Goal: Task Accomplishment & Management: Use online tool/utility

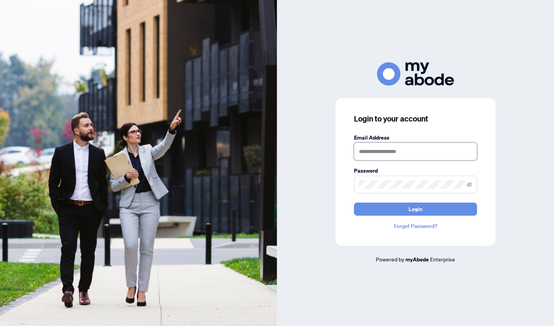
type input "**********"
click at [415, 209] on button "Login" at bounding box center [415, 209] width 123 height 13
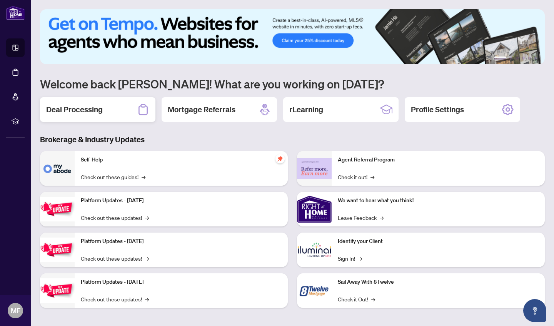
click at [90, 112] on h2 "Deal Processing" at bounding box center [74, 109] width 57 height 11
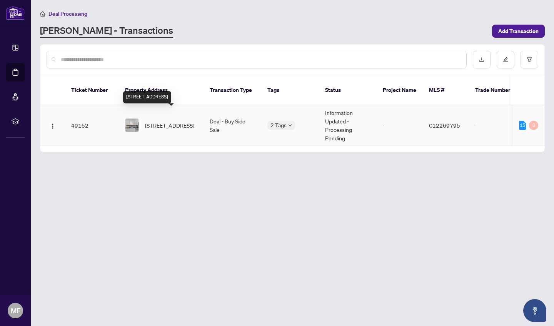
click at [167, 121] on span "[STREET_ADDRESS]" at bounding box center [169, 125] width 49 height 8
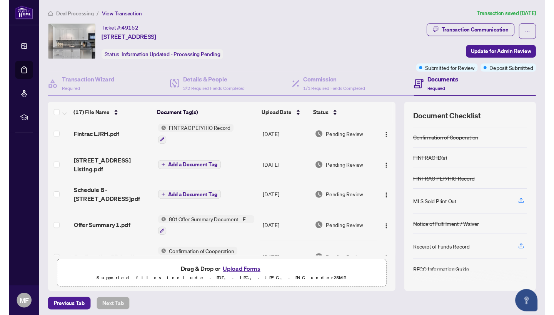
scroll to position [39, 0]
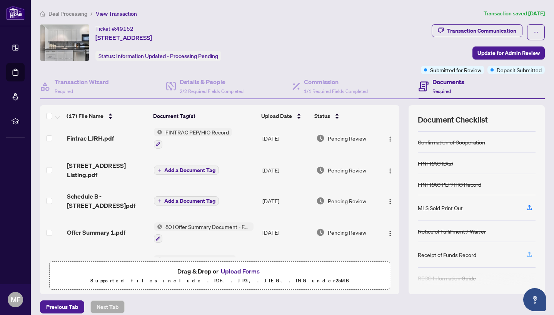
click at [529, 254] on icon "button" at bounding box center [529, 254] width 7 height 7
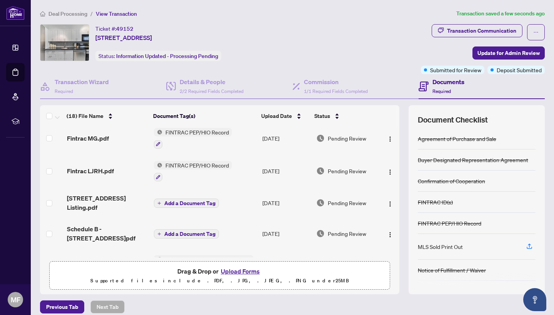
scroll to position [0, 0]
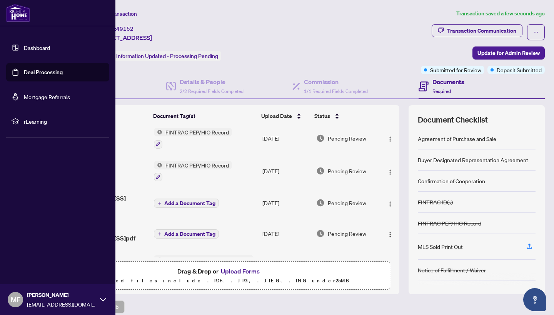
click at [17, 301] on span "MF" at bounding box center [16, 299] width 10 height 11
click at [37, 255] on span "Logout" at bounding box center [30, 254] width 17 height 12
